Goal: Find specific page/section: Find specific page/section

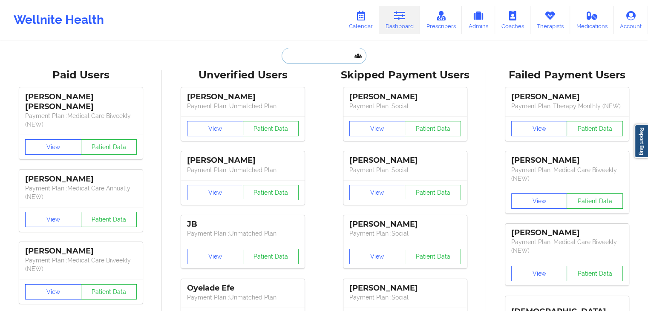
click at [313, 56] on input "text" at bounding box center [324, 56] width 84 height 16
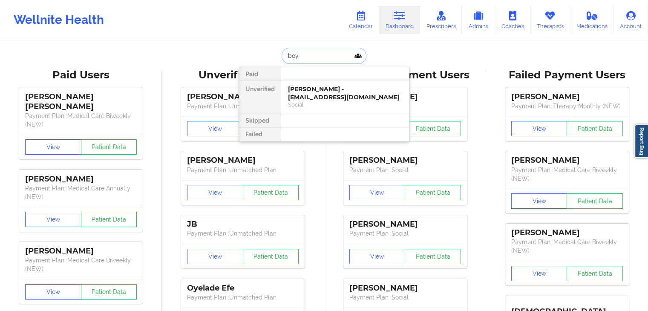
type input "boyu"
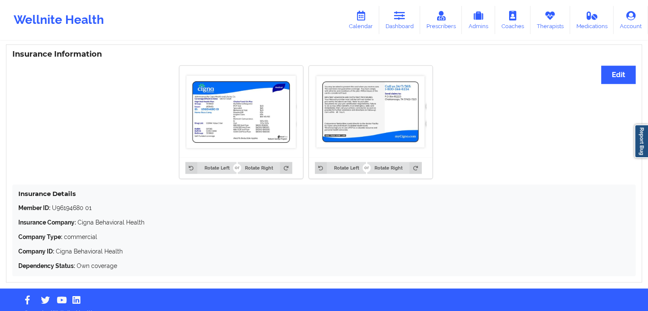
scroll to position [646, 0]
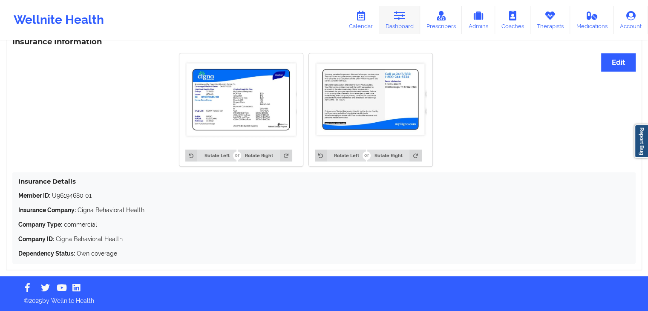
click at [408, 23] on link "Dashboard" at bounding box center [399, 20] width 41 height 28
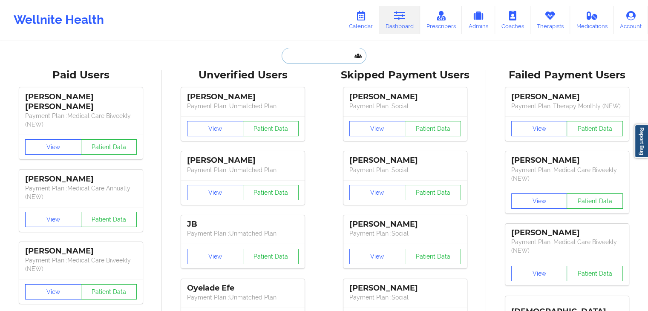
click at [315, 52] on input "text" at bounding box center [324, 56] width 84 height 16
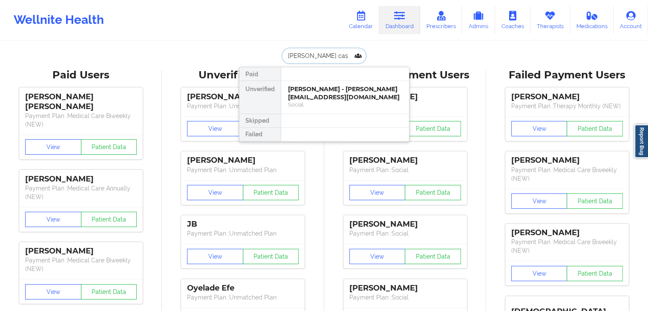
type input "[PERSON_NAME] cast"
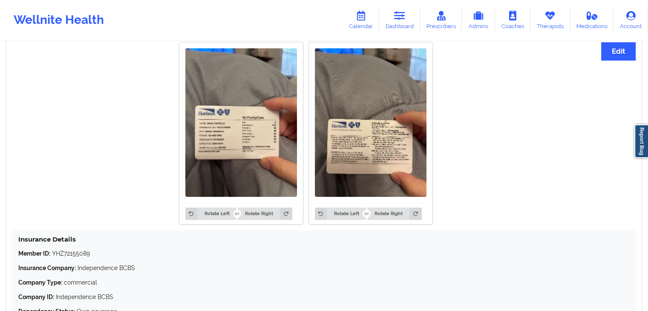
scroll to position [715, 0]
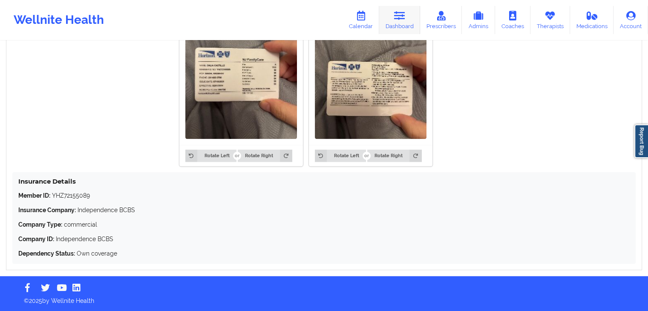
click at [397, 26] on link "Dashboard" at bounding box center [399, 20] width 41 height 28
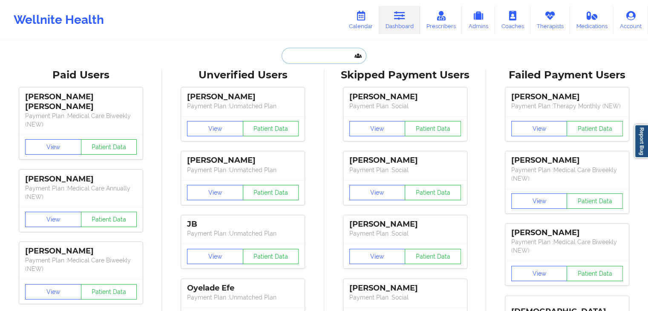
click at [317, 52] on input "text" at bounding box center [324, 56] width 84 height 16
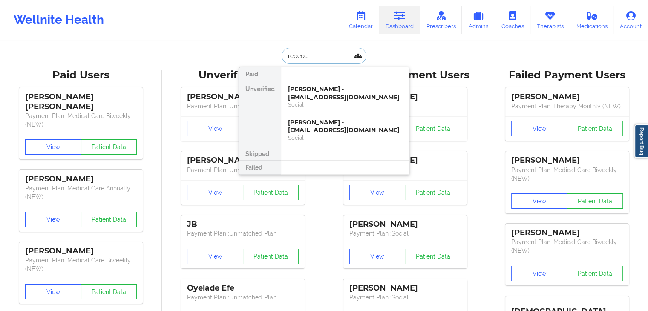
type input "[PERSON_NAME]"
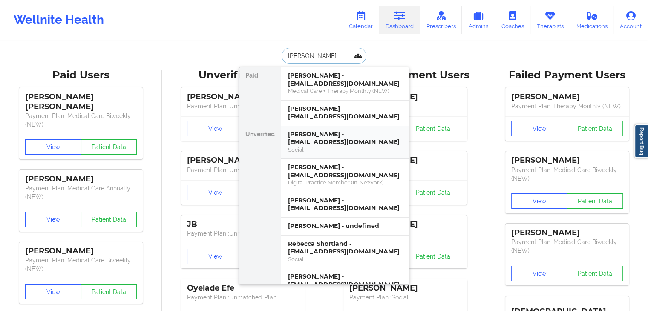
click at [339, 136] on div "[PERSON_NAME] - [EMAIL_ADDRESS][DOMAIN_NAME]" at bounding box center [345, 138] width 114 height 16
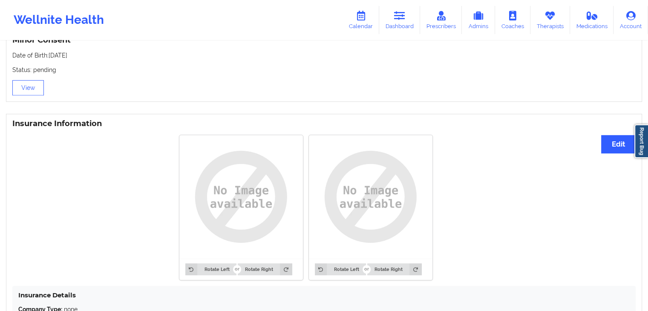
scroll to position [620, 0]
